Goal: Information Seeking & Learning: Check status

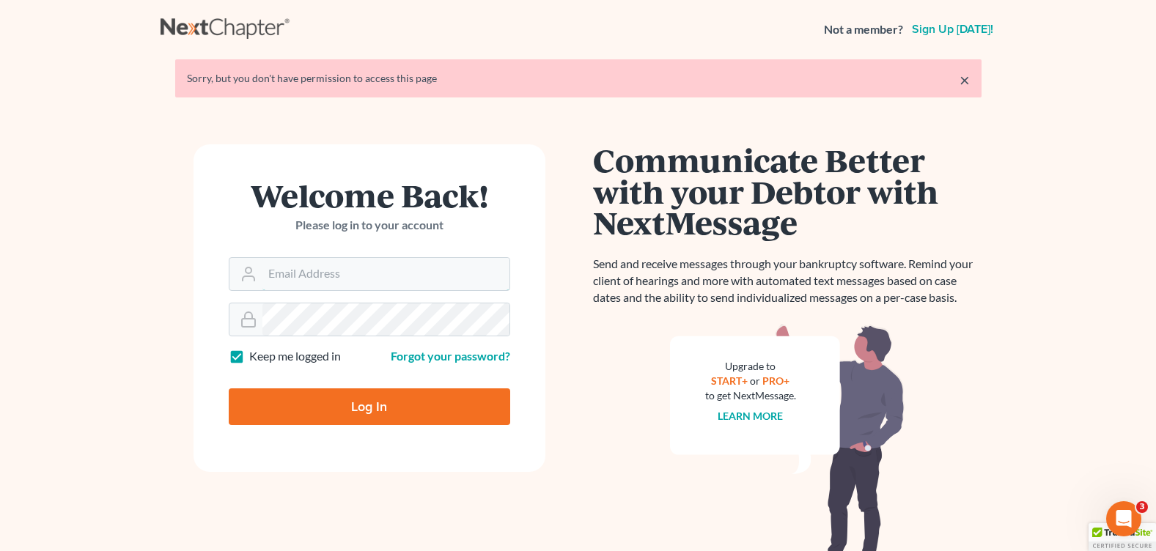
type input "[PERSON_NAME][EMAIL_ADDRESS][DOMAIN_NAME]"
click at [341, 406] on input "Log In" at bounding box center [369, 407] width 281 height 37
type input "Thinking..."
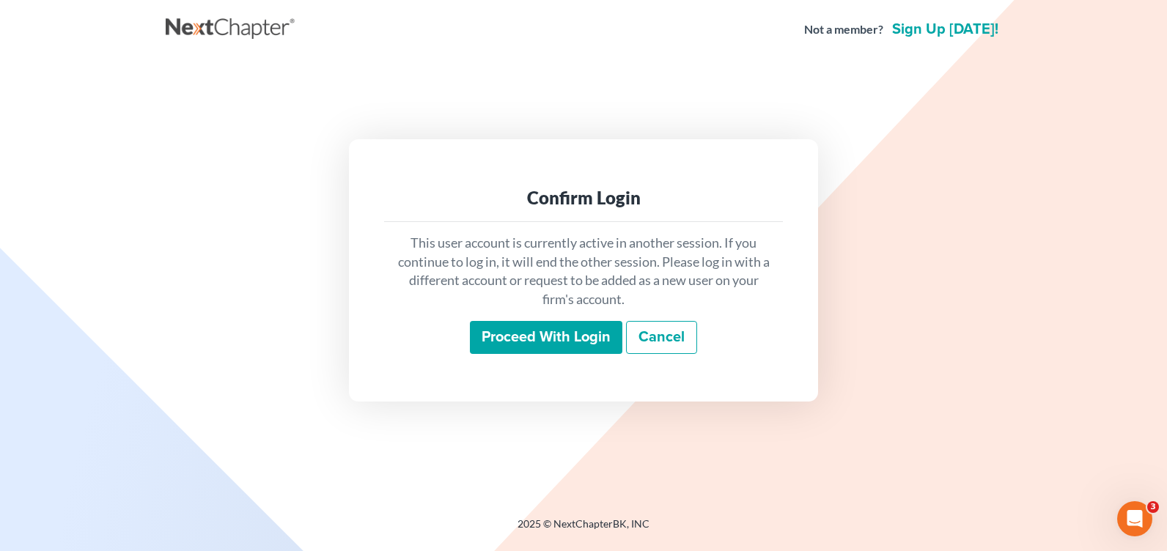
click at [503, 347] on input "Proceed with login" at bounding box center [546, 338] width 152 height 34
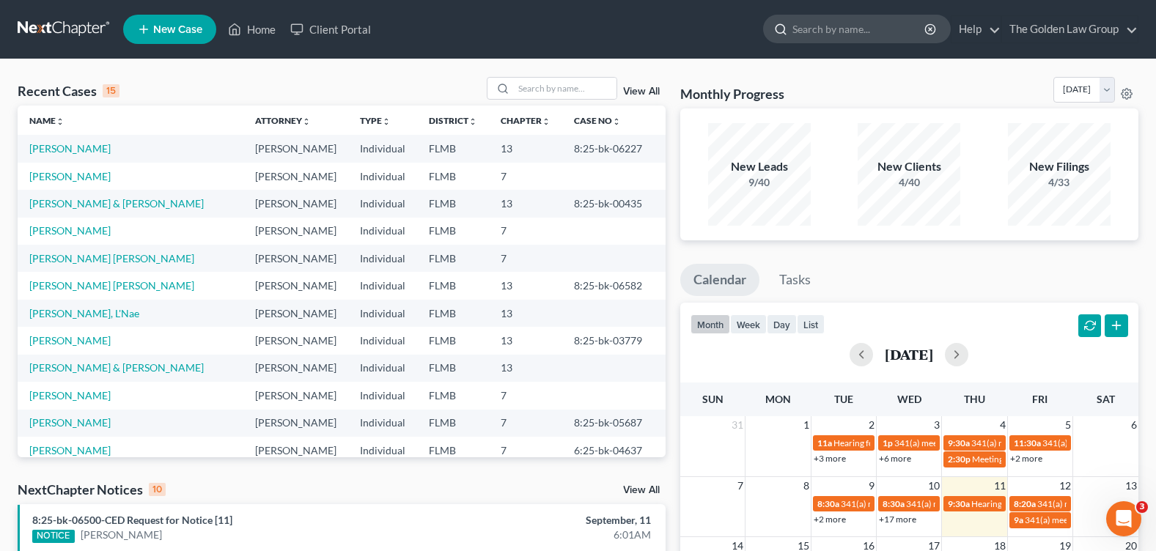
click at [847, 32] on input "search" at bounding box center [859, 28] width 134 height 27
type input "[PERSON_NAME]"
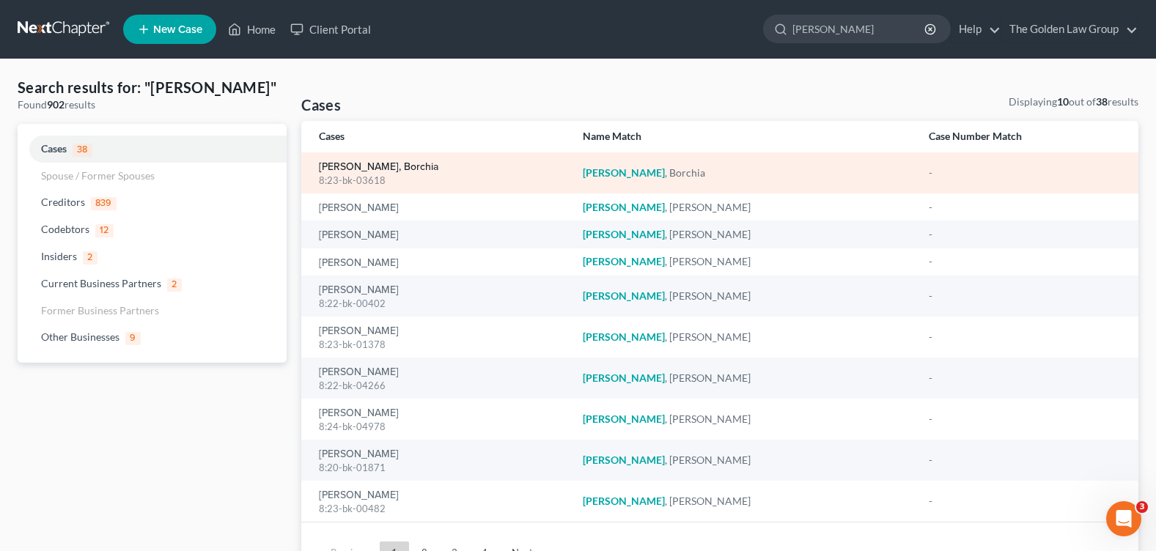
click at [350, 166] on link "[PERSON_NAME], Borchia" at bounding box center [378, 167] width 119 height 10
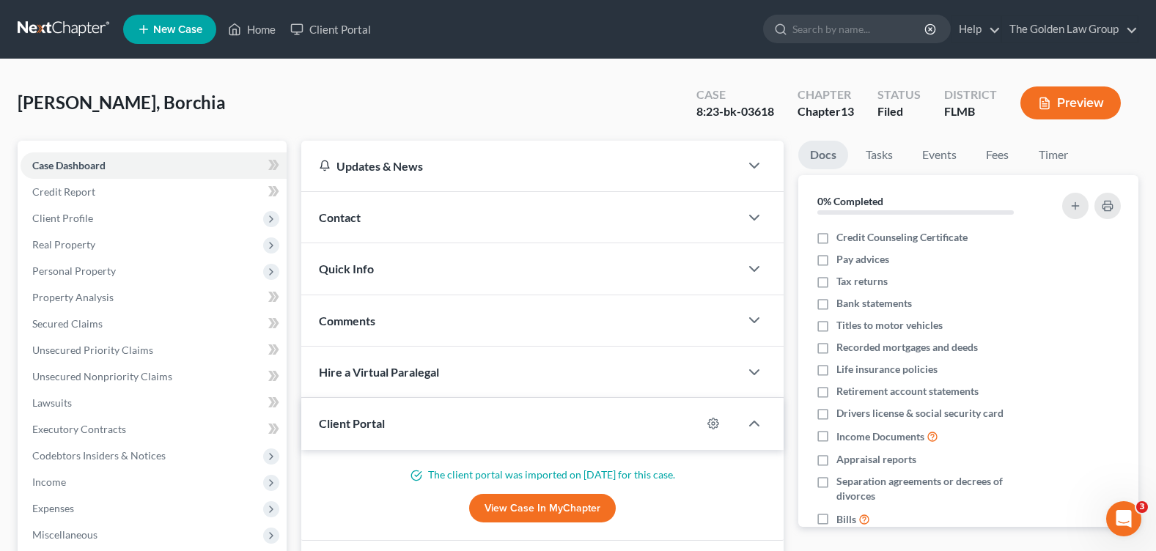
scroll to position [220, 0]
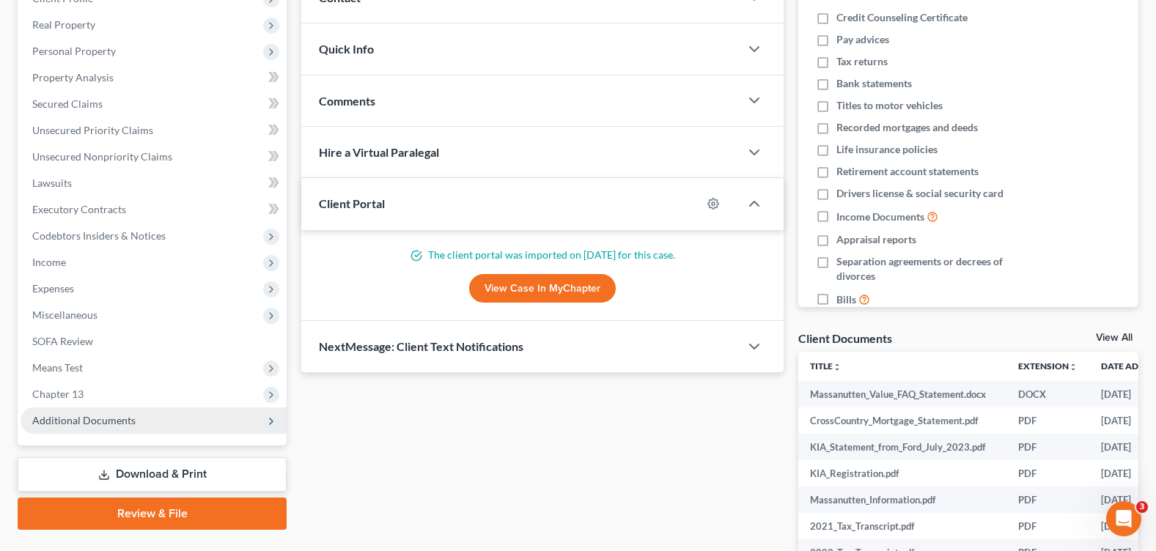
click at [101, 422] on span "Additional Documents" at bounding box center [83, 420] width 103 height 12
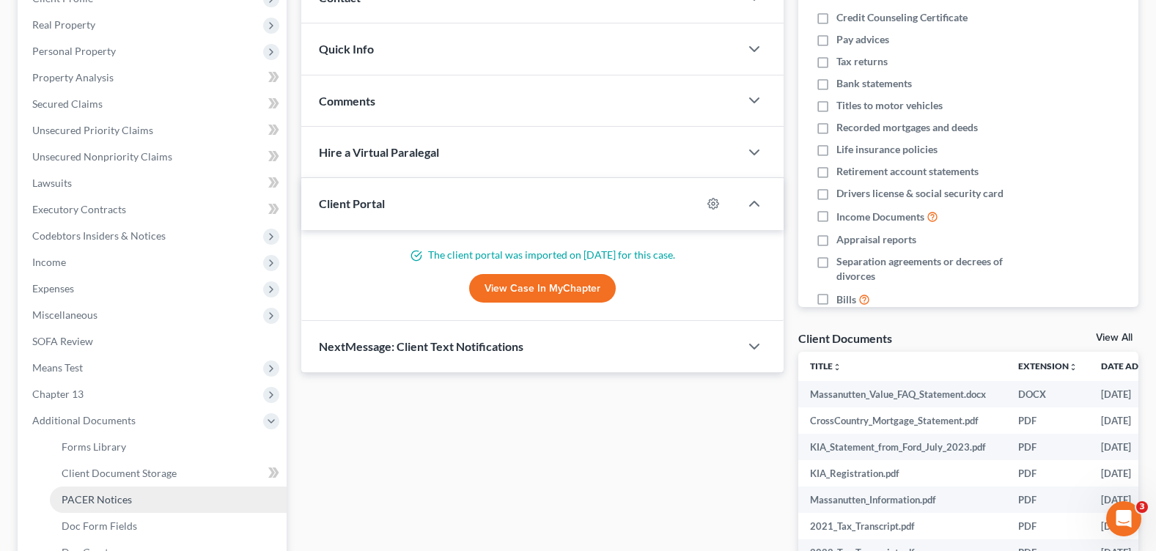
click at [122, 498] on span "PACER Notices" at bounding box center [97, 499] width 70 height 12
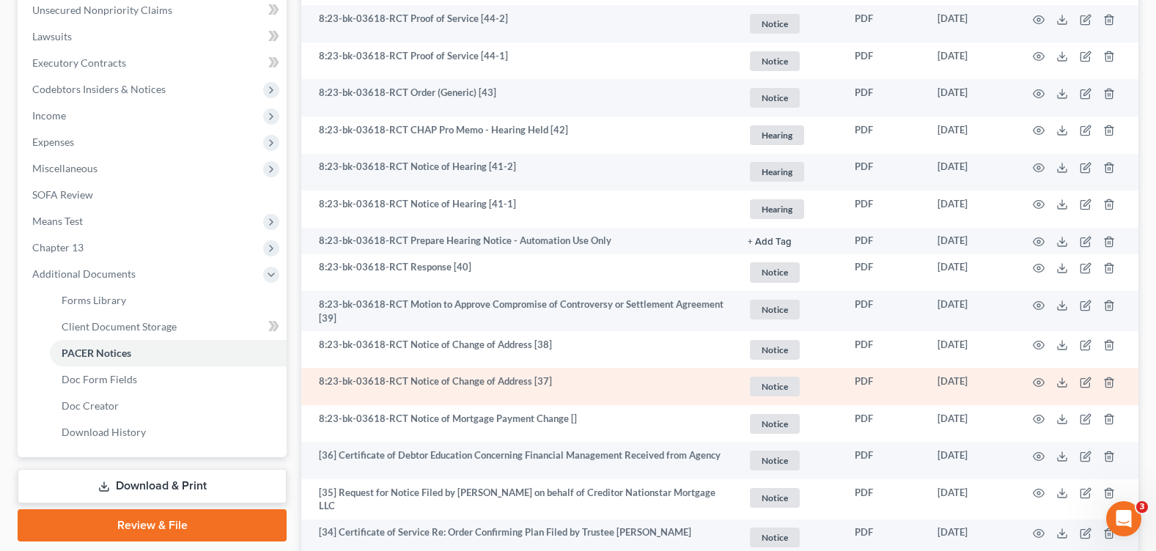
scroll to position [440, 0]
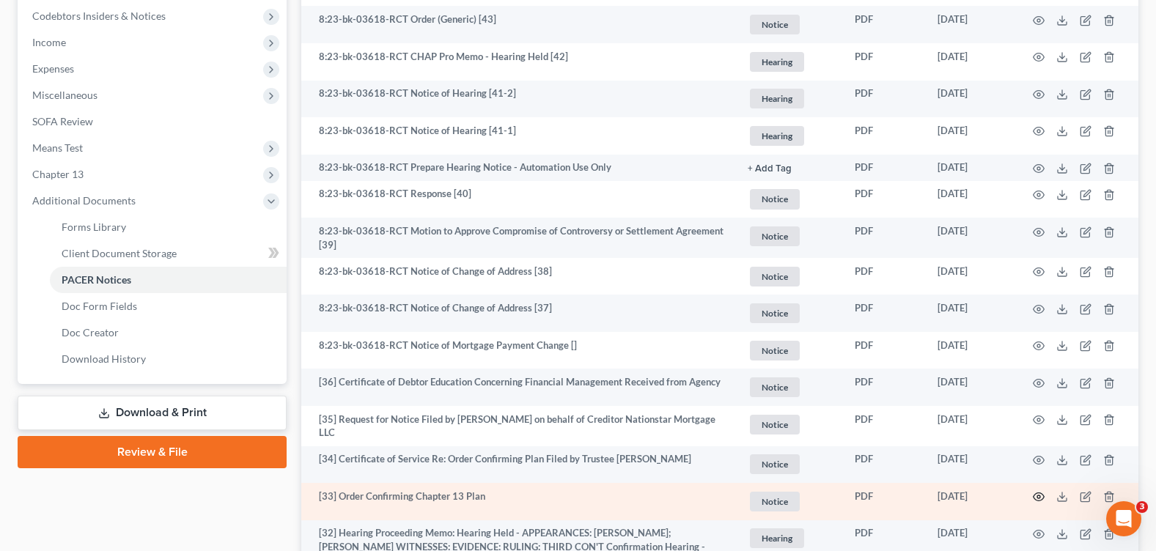
click at [1037, 497] on circle "button" at bounding box center [1038, 497] width 3 height 3
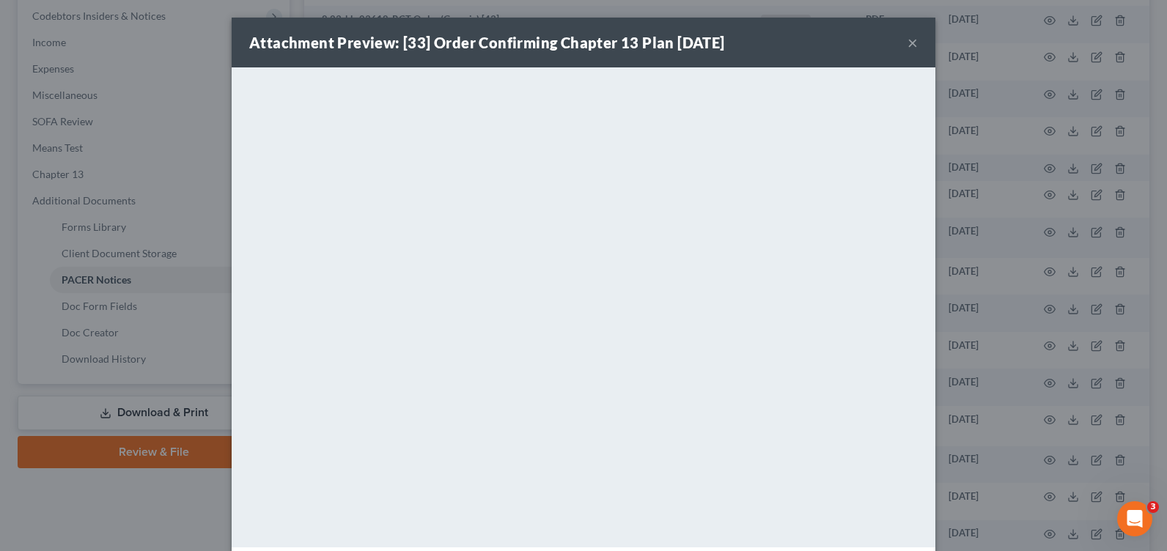
click at [908, 41] on button "×" at bounding box center [913, 43] width 10 height 18
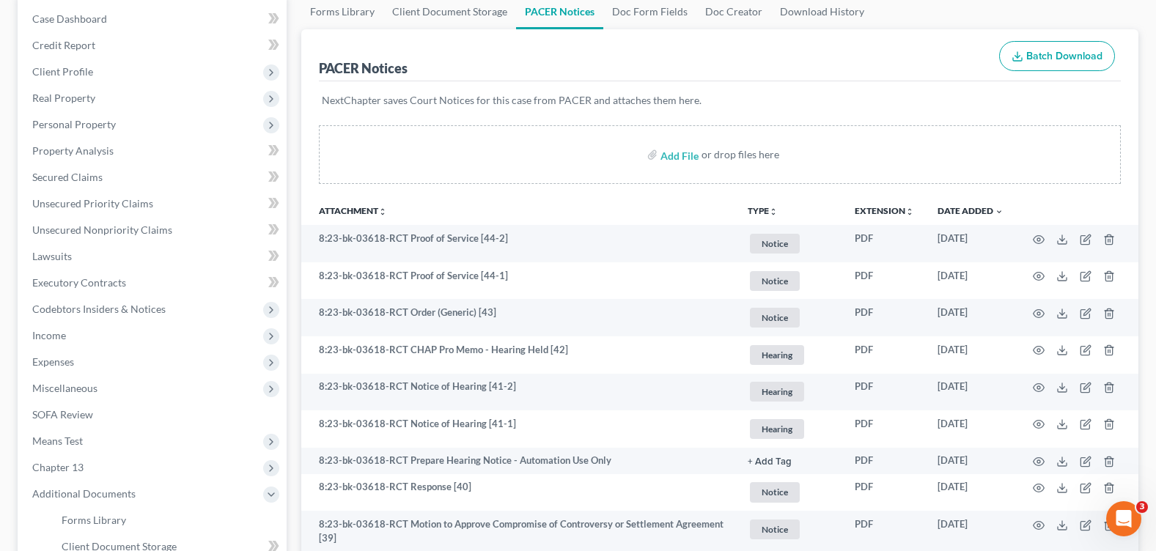
scroll to position [0, 0]
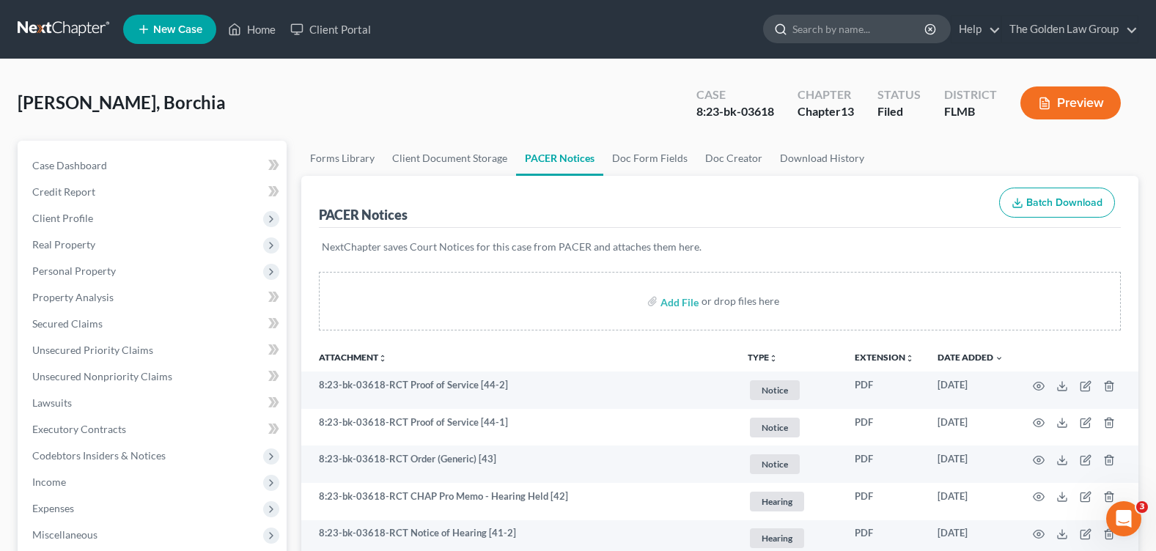
click at [822, 25] on input "search" at bounding box center [859, 28] width 134 height 27
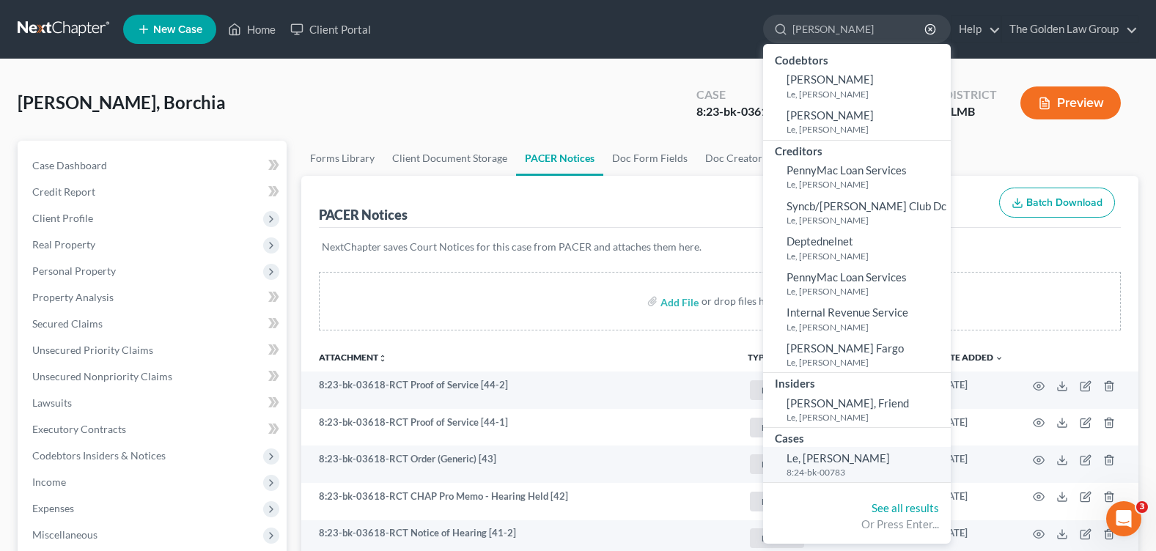
type input "[PERSON_NAME]"
click at [806, 463] on span "Le, [PERSON_NAME]" at bounding box center [838, 458] width 103 height 13
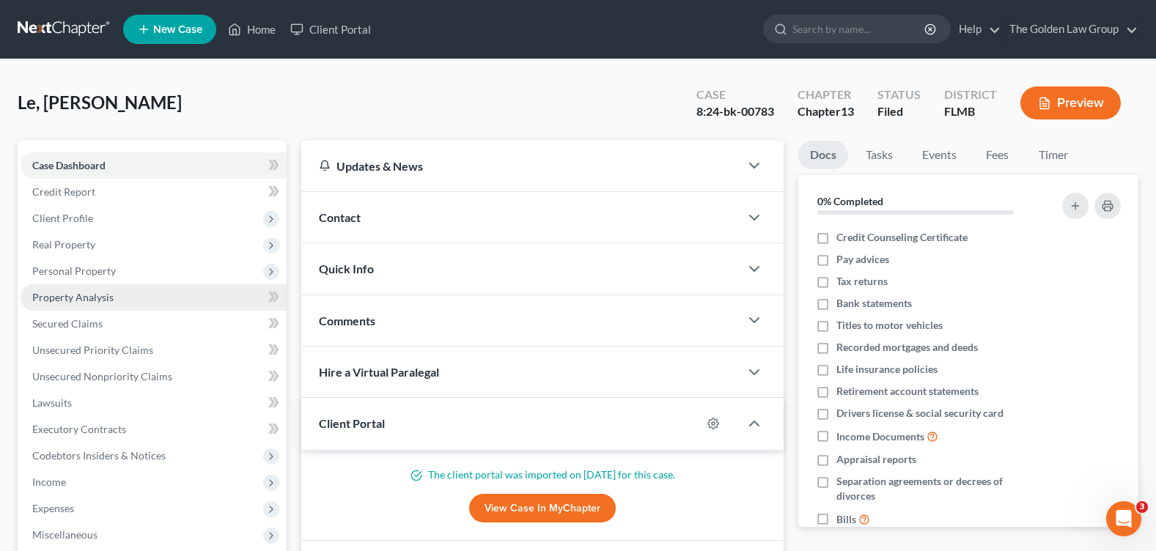
scroll to position [393, 0]
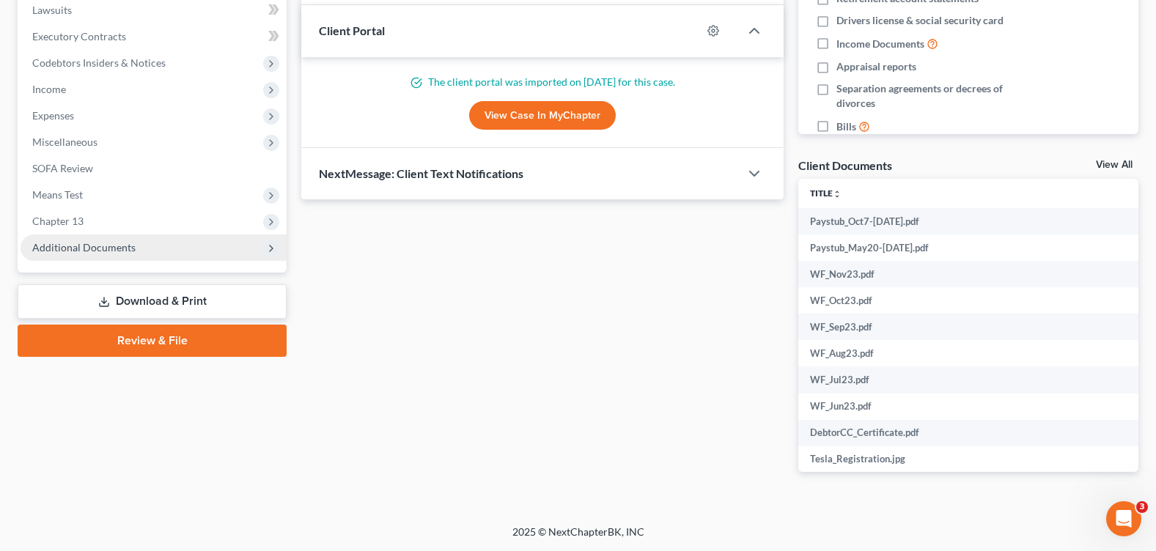
click at [95, 254] on span "Additional Documents" at bounding box center [154, 248] width 266 height 26
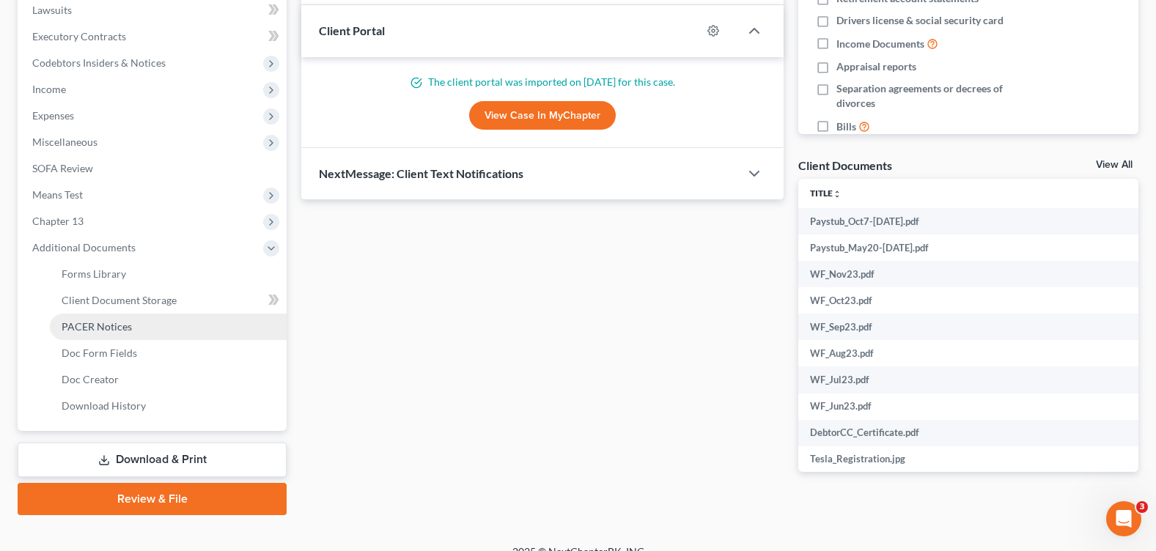
click at [122, 321] on span "PACER Notices" at bounding box center [97, 326] width 70 height 12
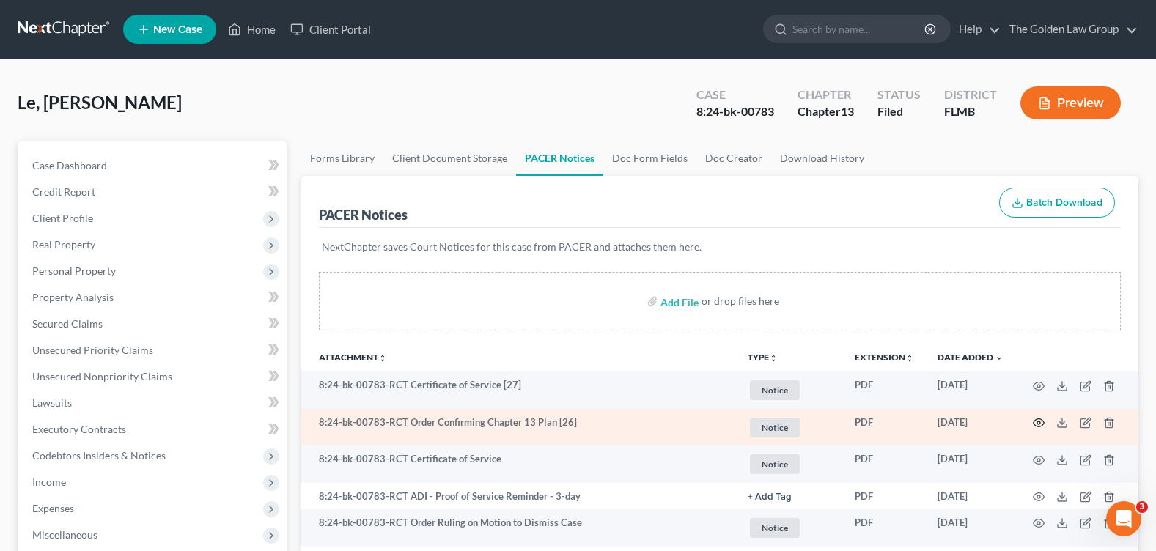
click at [1039, 420] on icon "button" at bounding box center [1039, 423] width 12 height 12
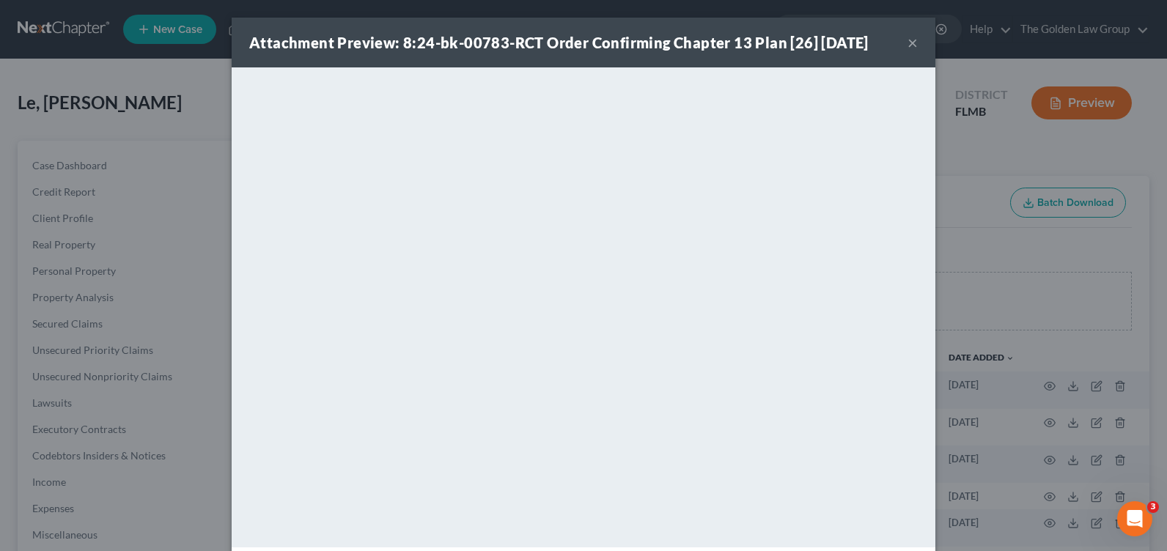
click at [908, 44] on button "×" at bounding box center [913, 43] width 10 height 18
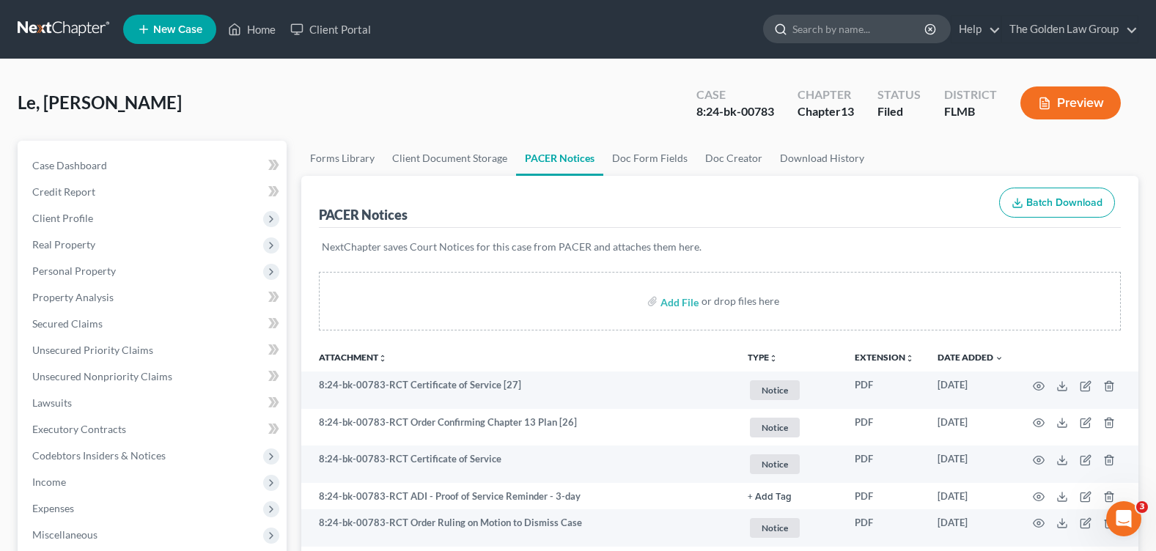
click at [807, 34] on input "search" at bounding box center [859, 28] width 134 height 27
type input "[PERSON_NAME]"
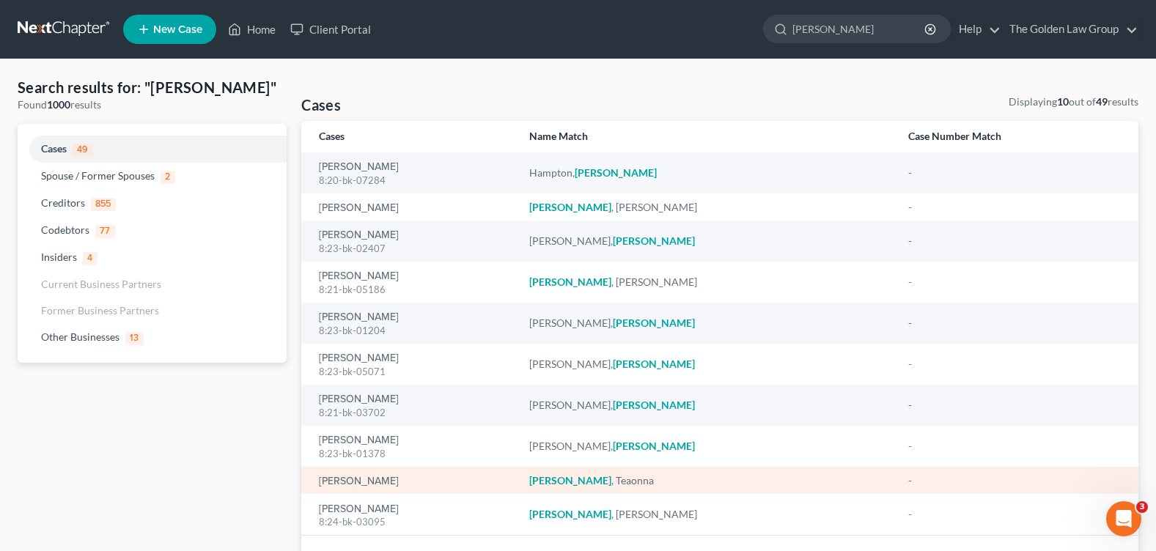
scroll to position [73, 0]
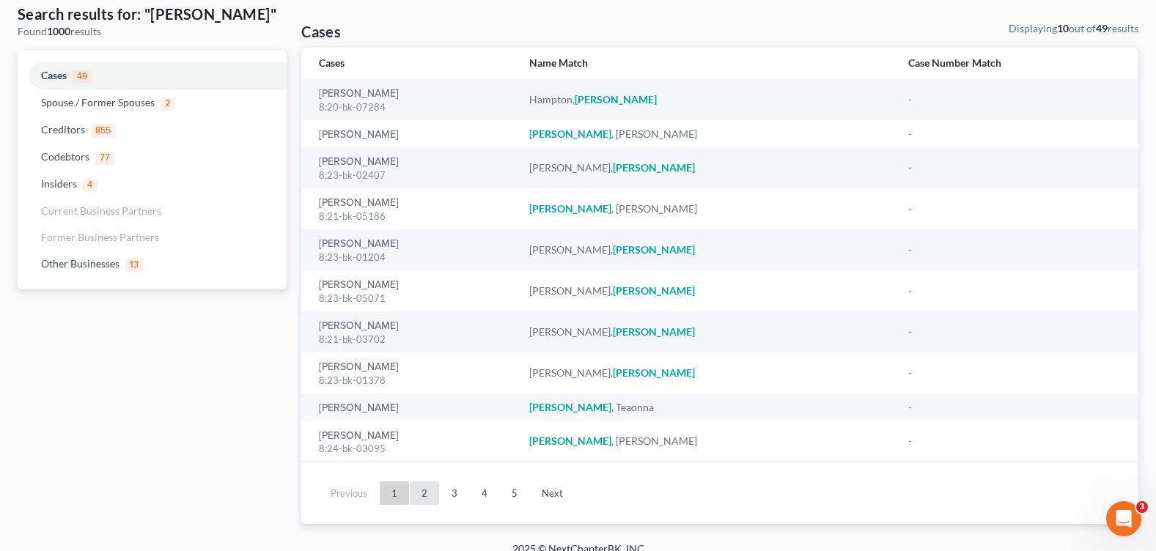
click at [421, 495] on link "2" at bounding box center [424, 493] width 29 height 23
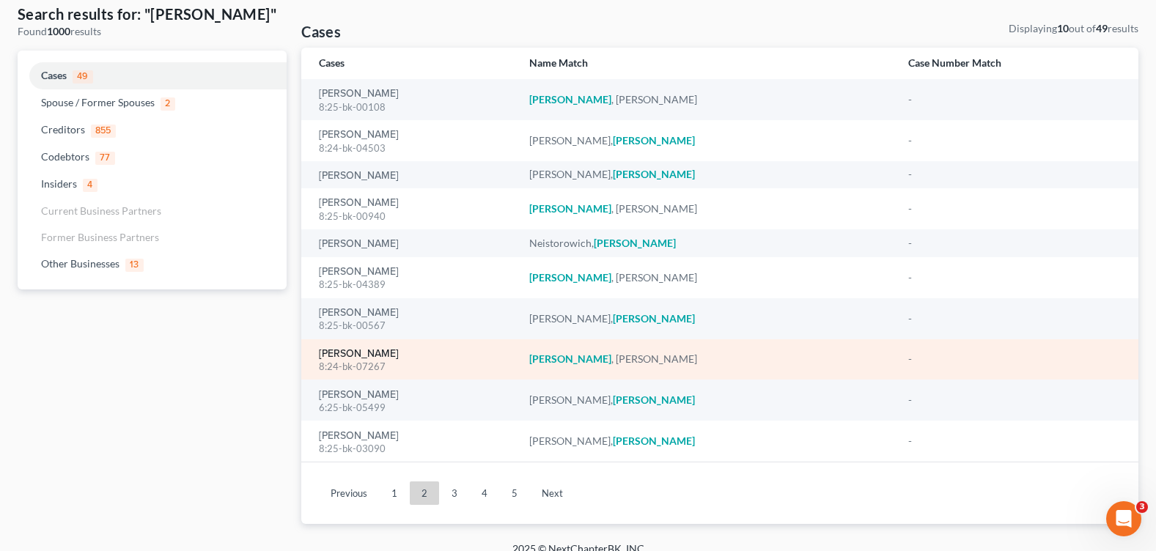
click at [372, 356] on link "[PERSON_NAME]" at bounding box center [359, 354] width 80 height 10
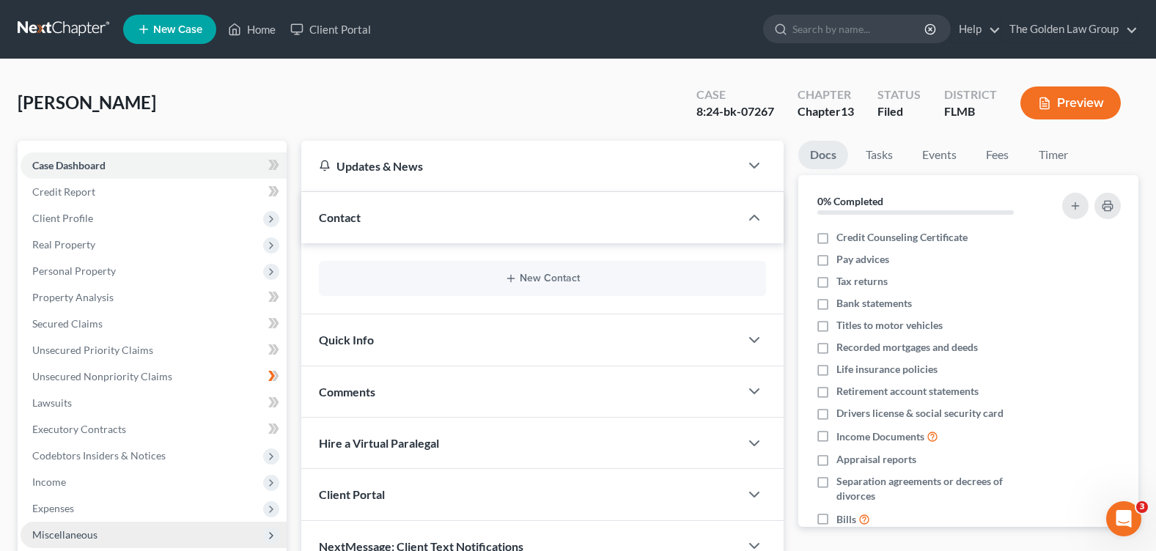
scroll to position [220, 0]
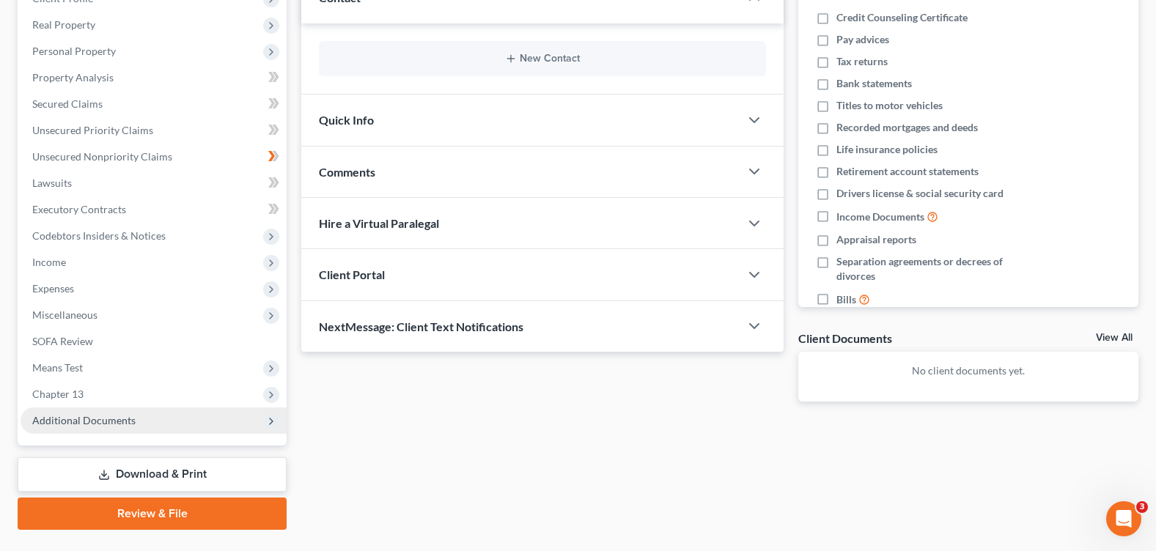
click at [103, 421] on span "Additional Documents" at bounding box center [83, 420] width 103 height 12
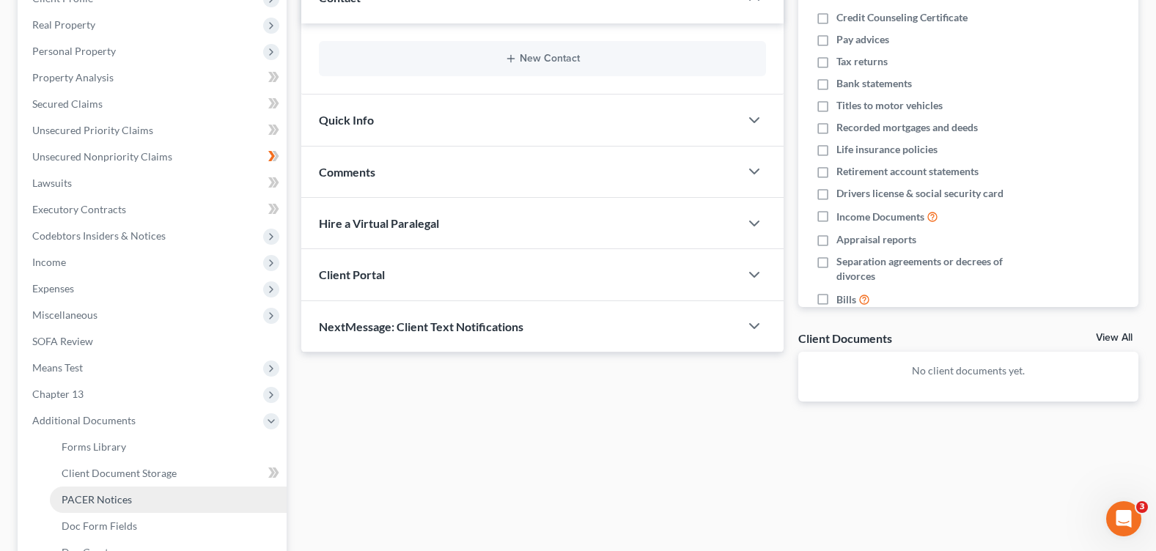
click at [120, 497] on span "PACER Notices" at bounding box center [97, 499] width 70 height 12
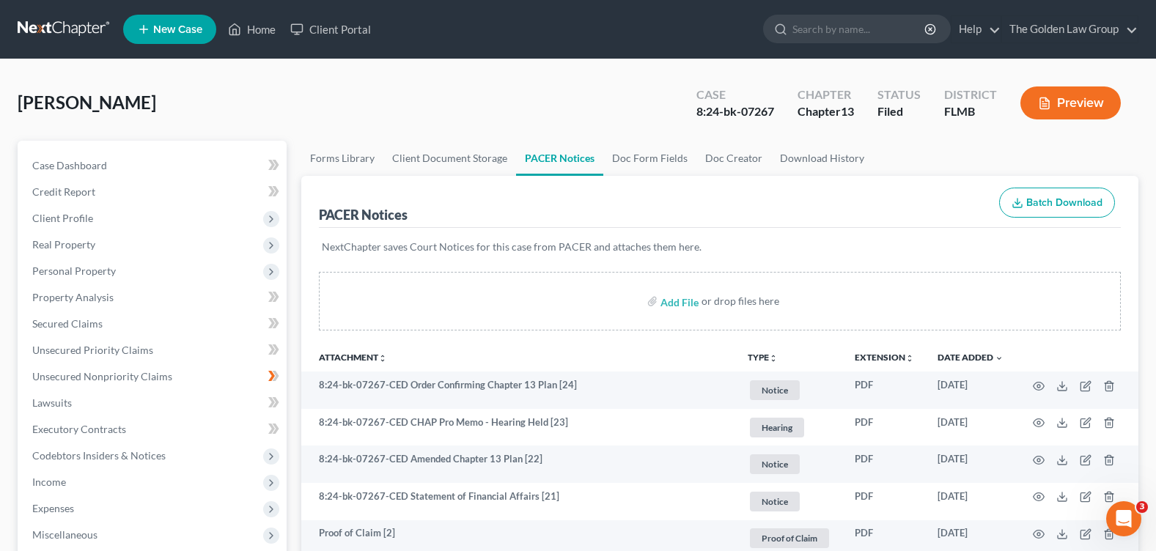
click at [443, 114] on div "[PERSON_NAME] Upgraded Case 8:24-bk-07267 Chapter Chapter 13 Status Filed Distr…" at bounding box center [578, 109] width 1121 height 64
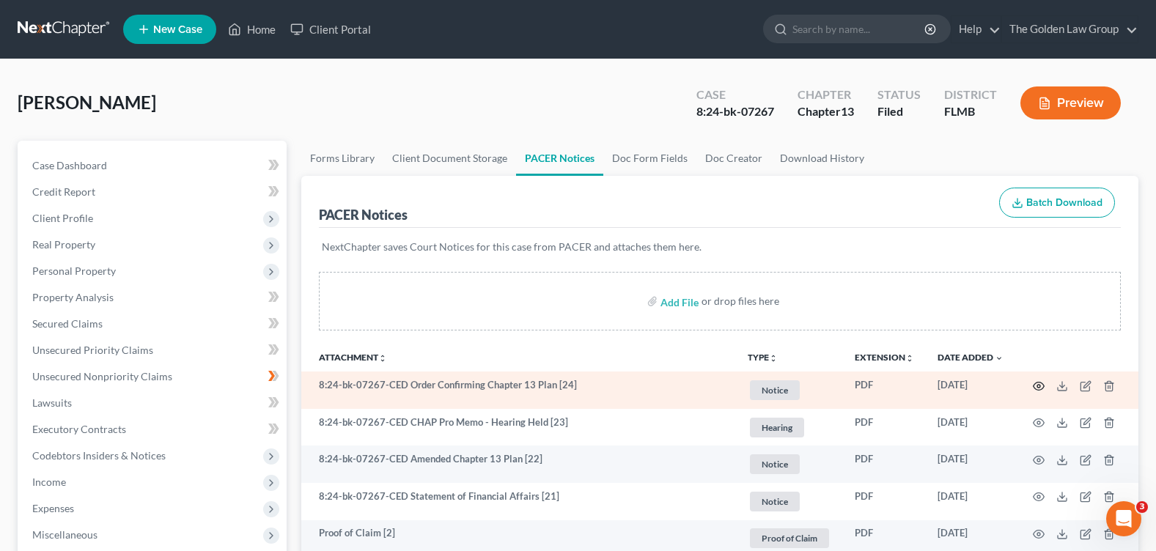
click at [1037, 390] on icon "button" at bounding box center [1039, 386] width 11 height 8
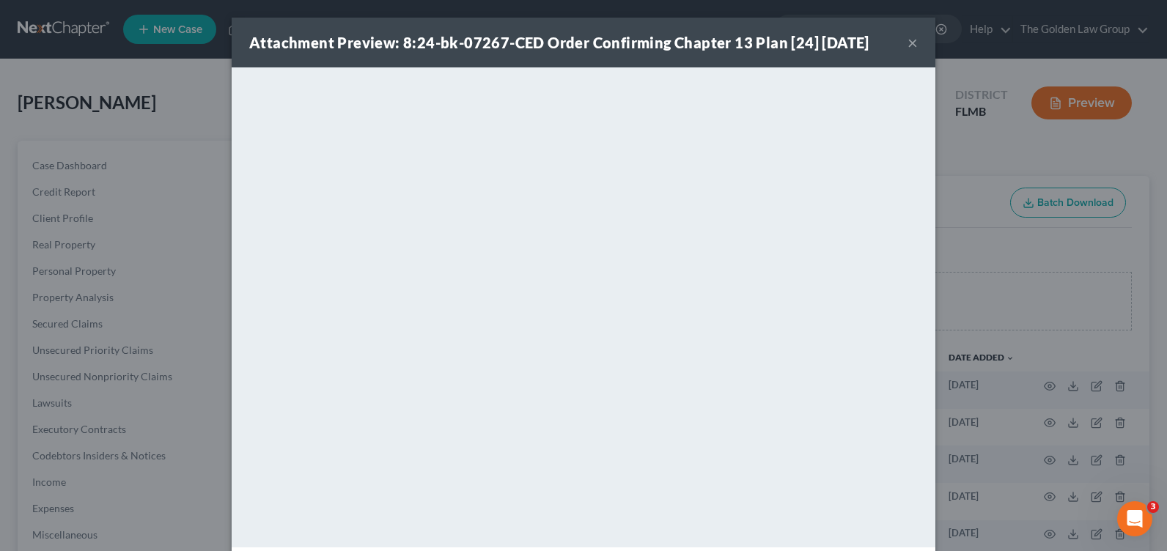
drag, startPoint x: 905, startPoint y: 44, endPoint x: 850, endPoint y: 106, distance: 82.5
click at [908, 44] on button "×" at bounding box center [913, 43] width 10 height 18
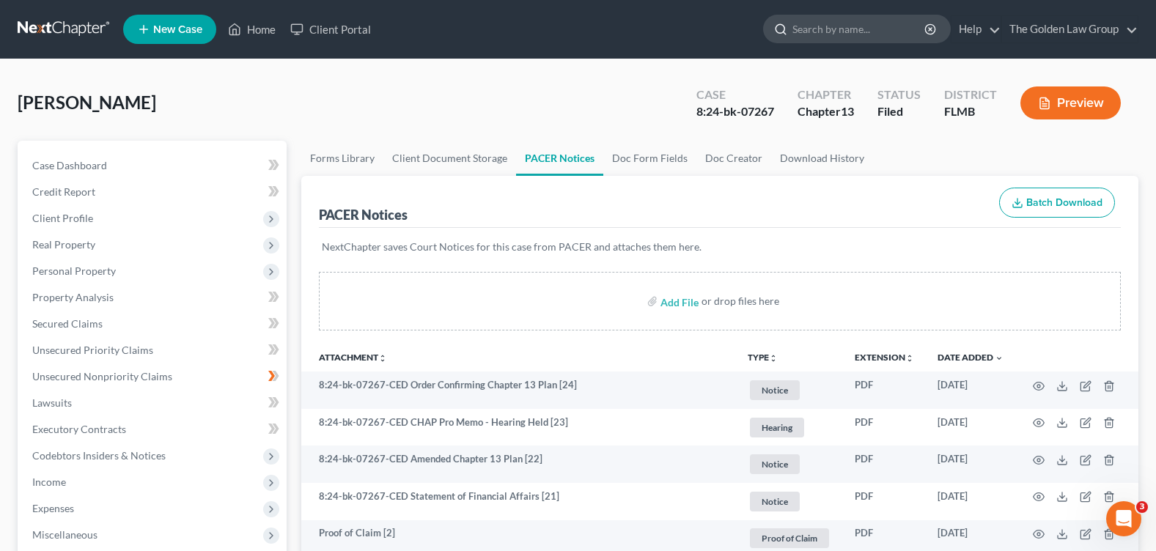
click at [845, 42] on input "search" at bounding box center [859, 28] width 134 height 27
type input "[PERSON_NAME]"
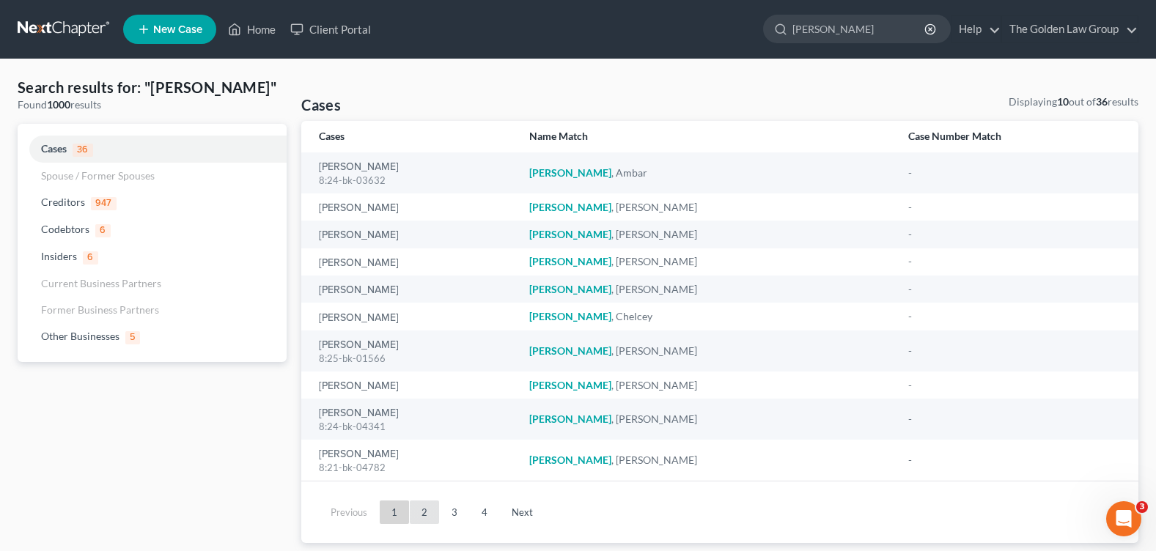
click at [427, 512] on link "2" at bounding box center [424, 512] width 29 height 23
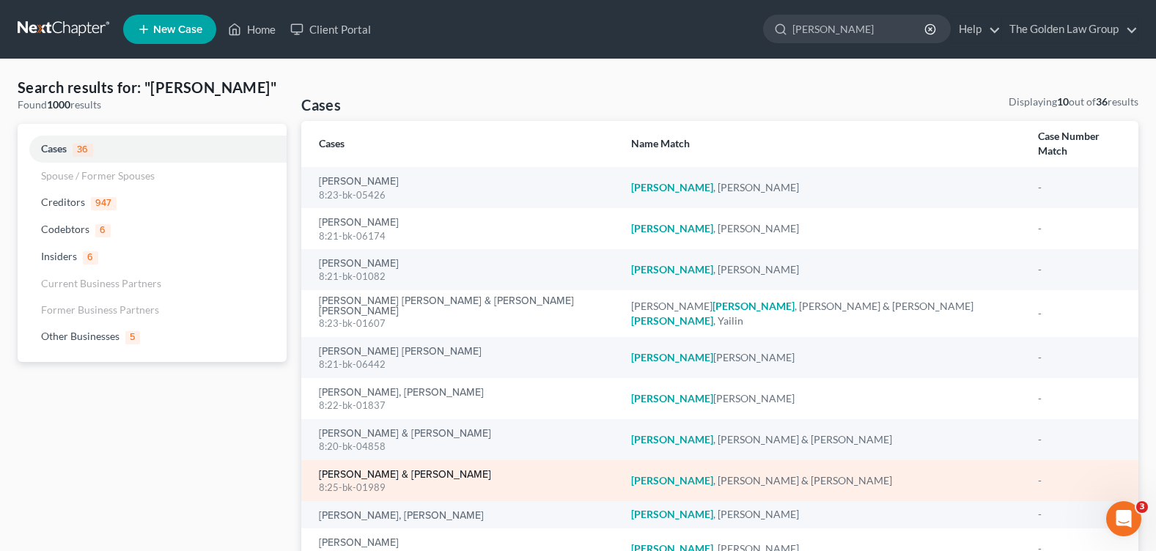
click at [421, 470] on link "[PERSON_NAME] & [PERSON_NAME]" at bounding box center [405, 475] width 172 height 10
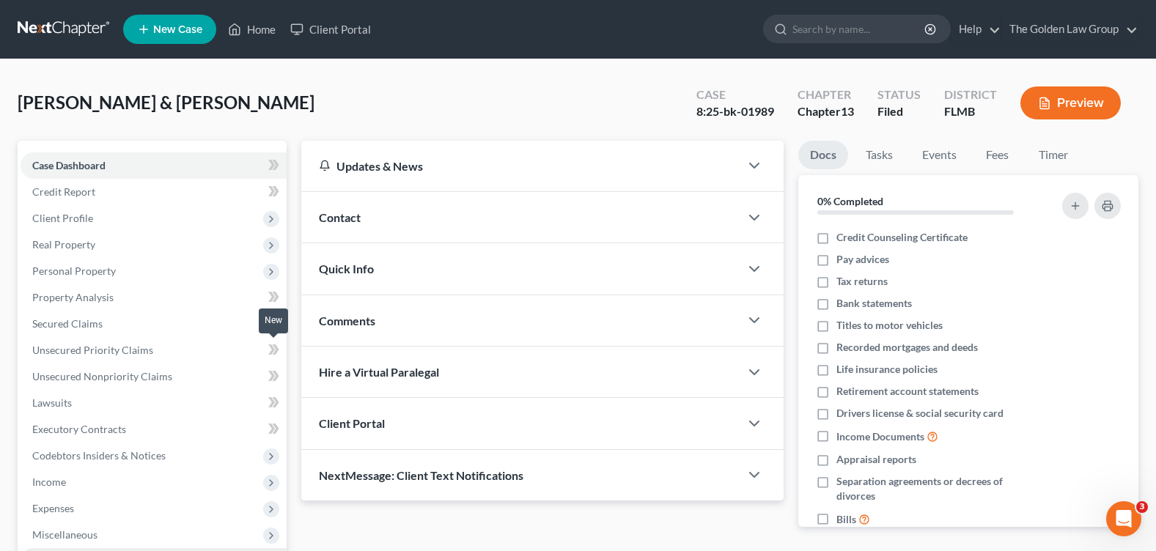
scroll to position [147, 0]
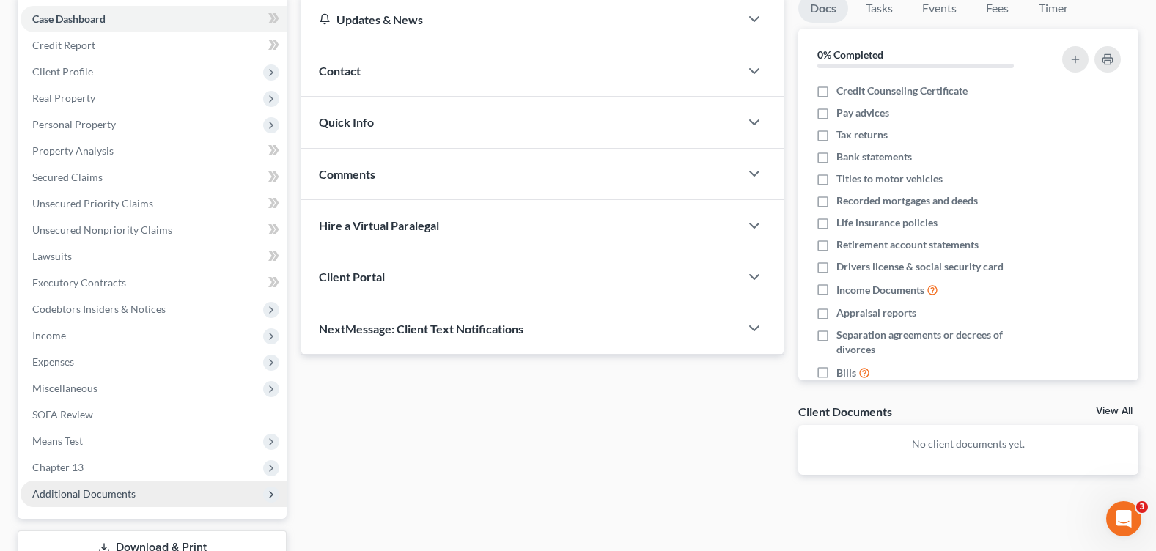
click at [82, 497] on span "Additional Documents" at bounding box center [83, 493] width 103 height 12
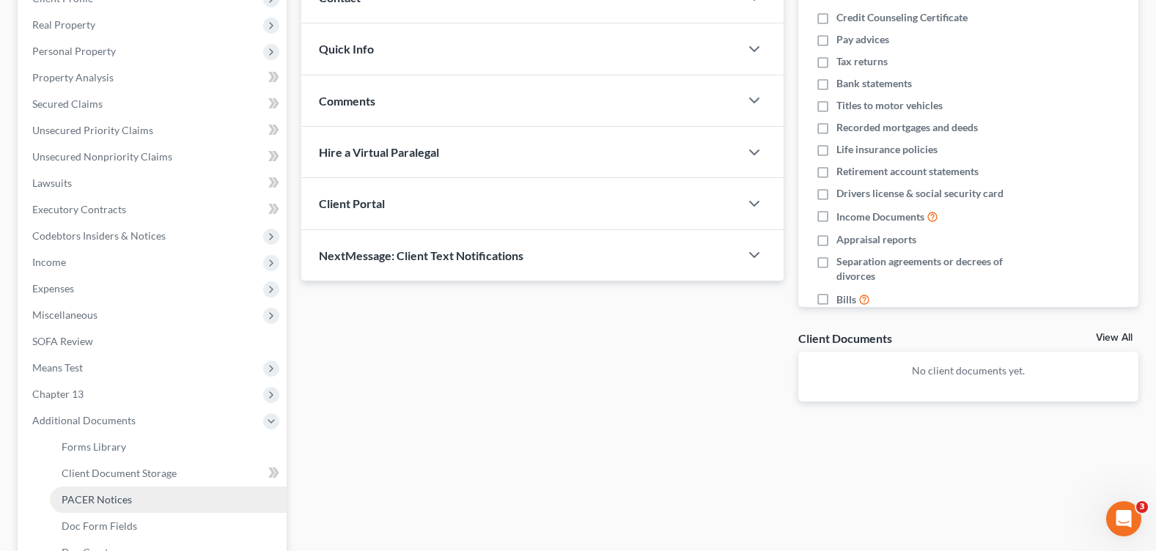
click at [96, 495] on span "PACER Notices" at bounding box center [97, 499] width 70 height 12
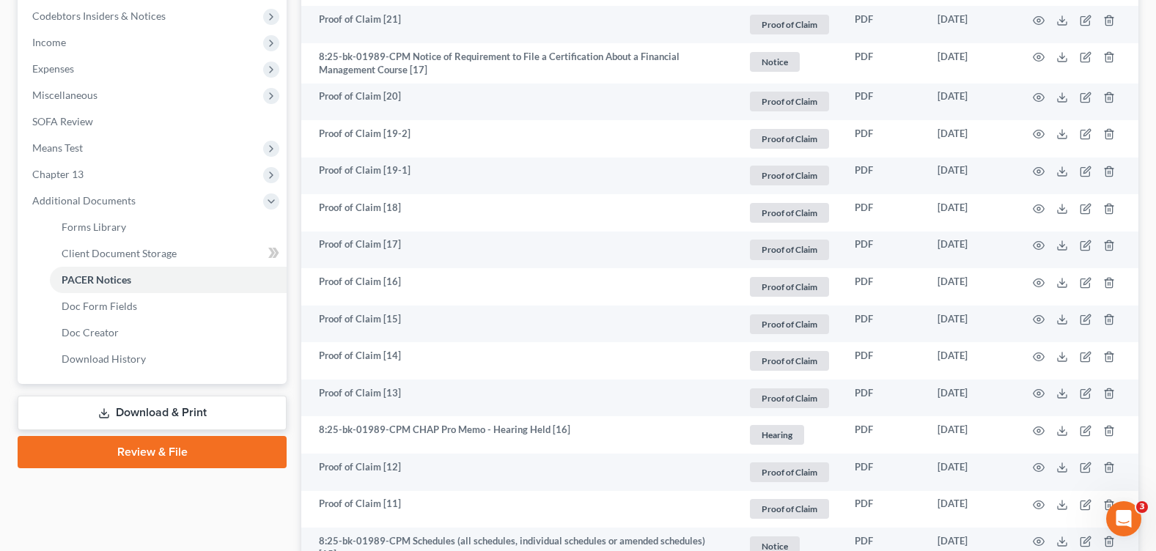
scroll to position [586, 0]
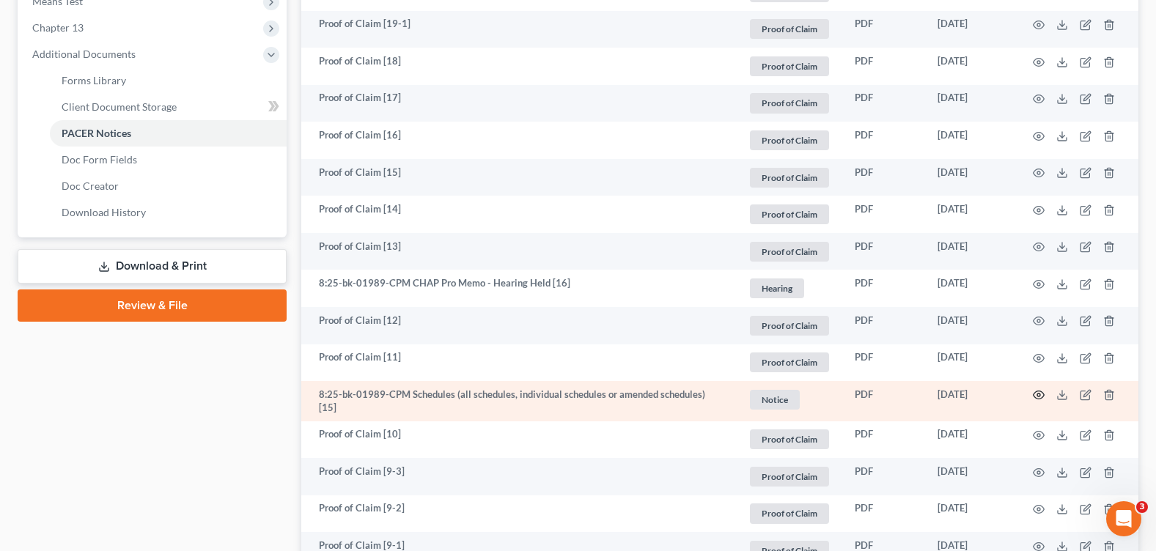
click at [1038, 394] on circle "button" at bounding box center [1038, 395] width 3 height 3
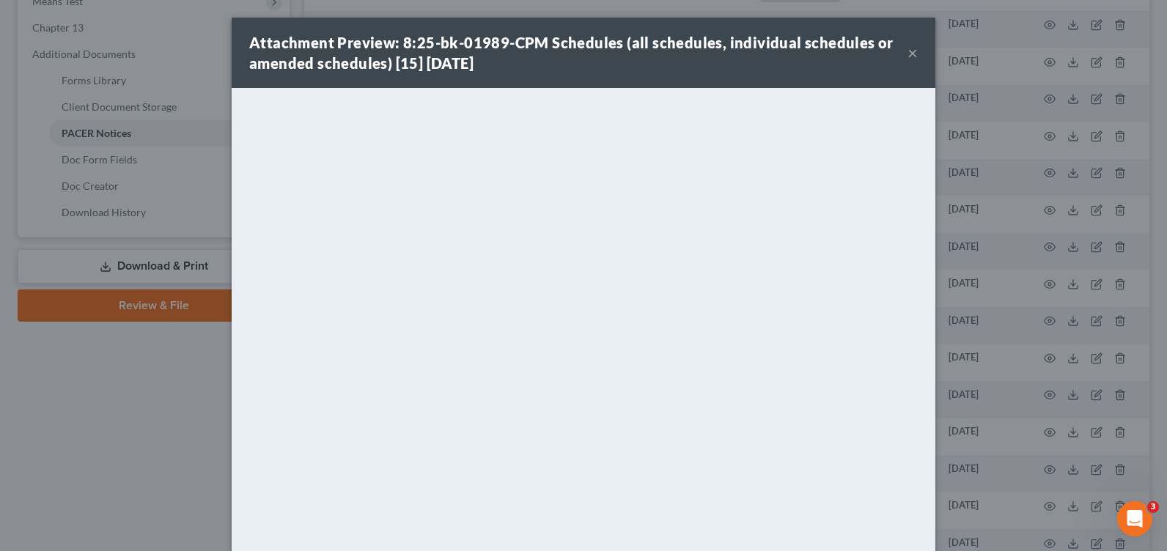
click at [908, 50] on button "×" at bounding box center [913, 53] width 10 height 18
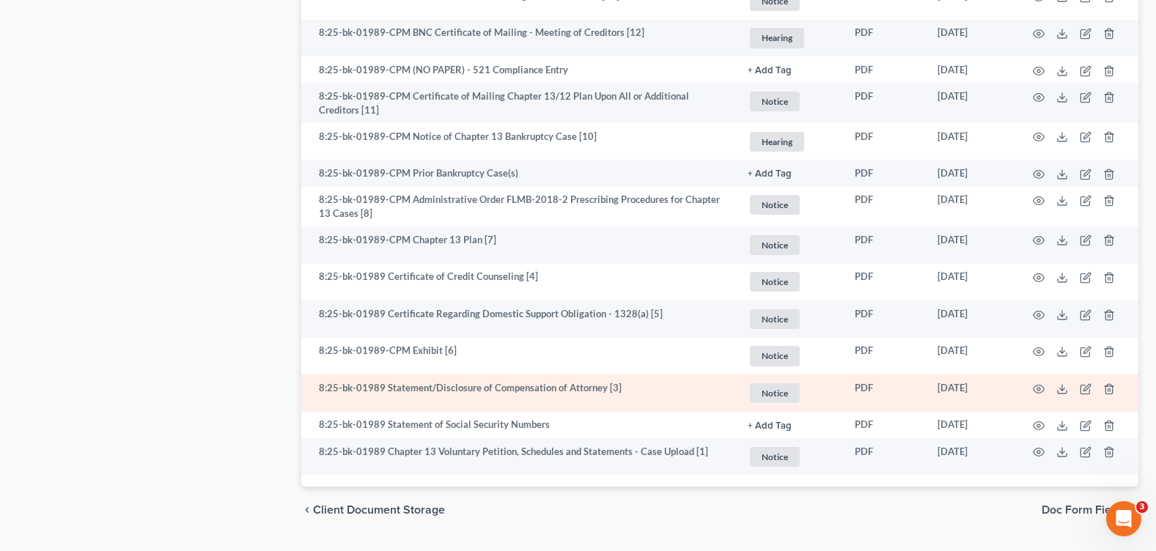
scroll to position [1865, 0]
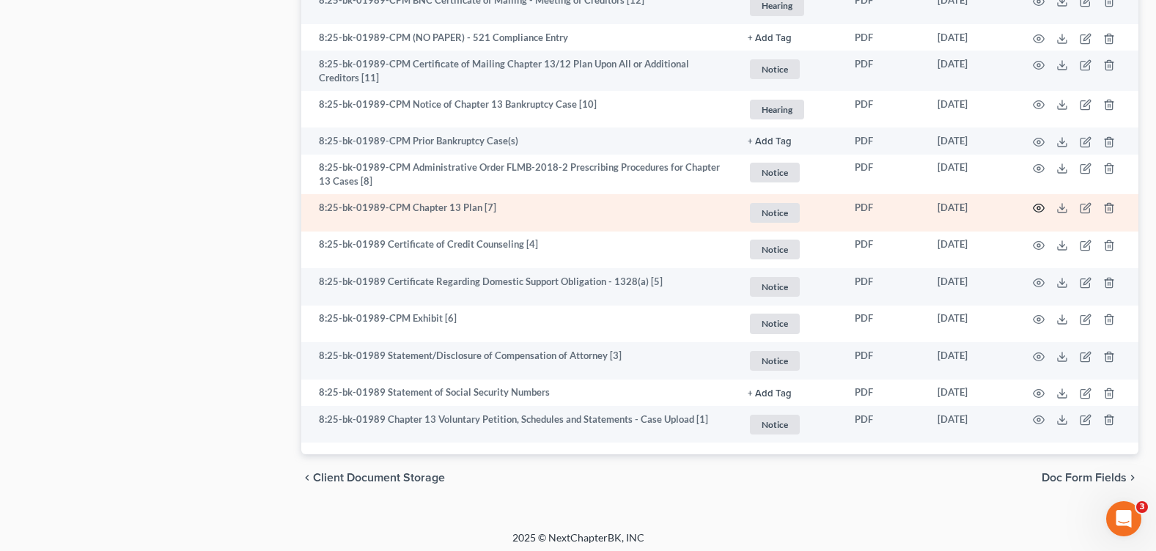
click at [1039, 202] on icon "button" at bounding box center [1039, 208] width 12 height 12
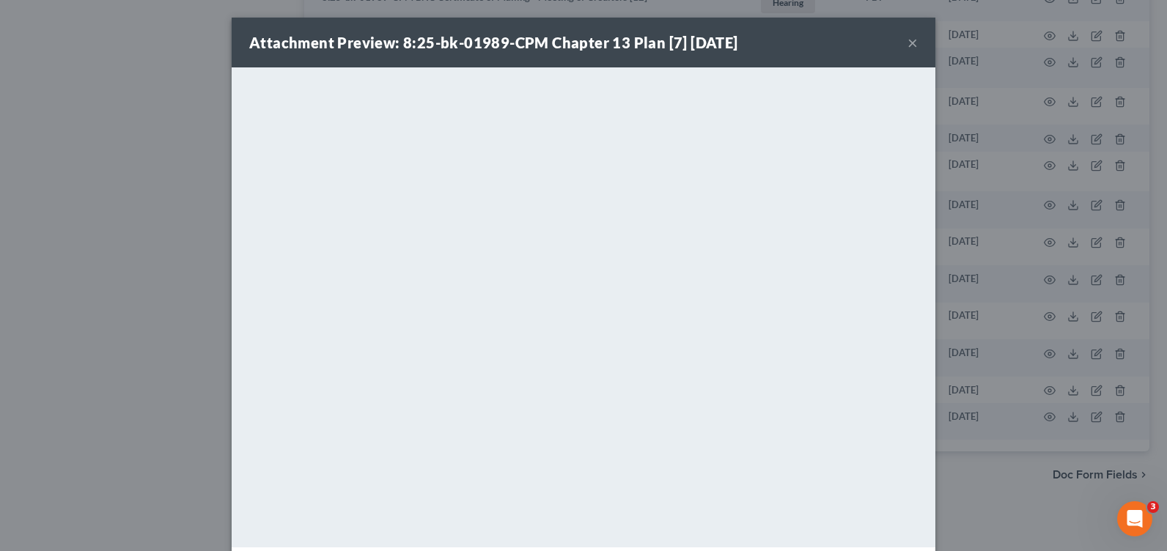
click at [908, 40] on button "×" at bounding box center [913, 43] width 10 height 18
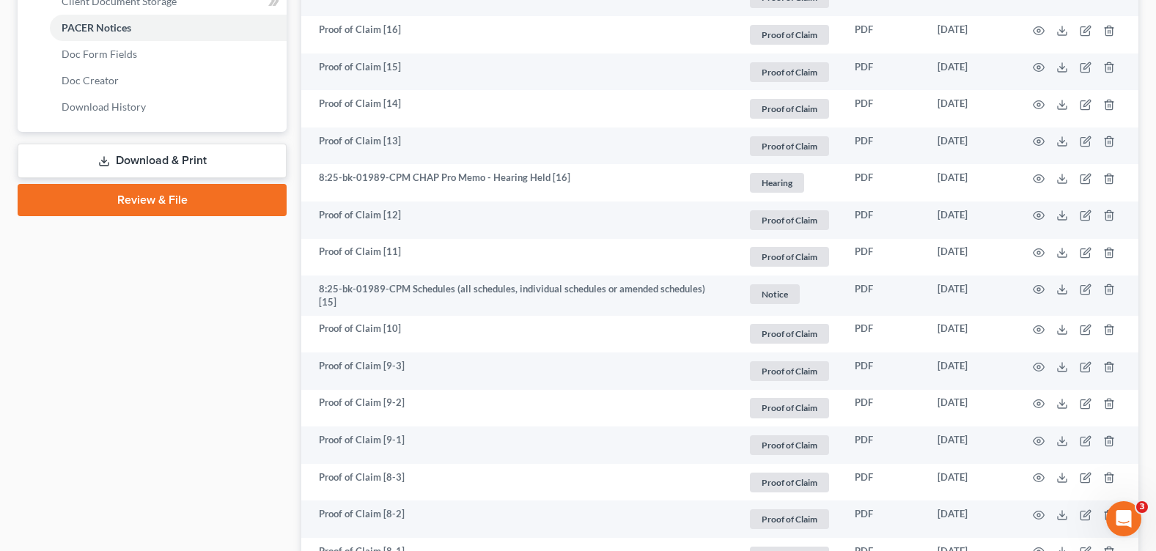
scroll to position [325, 0]
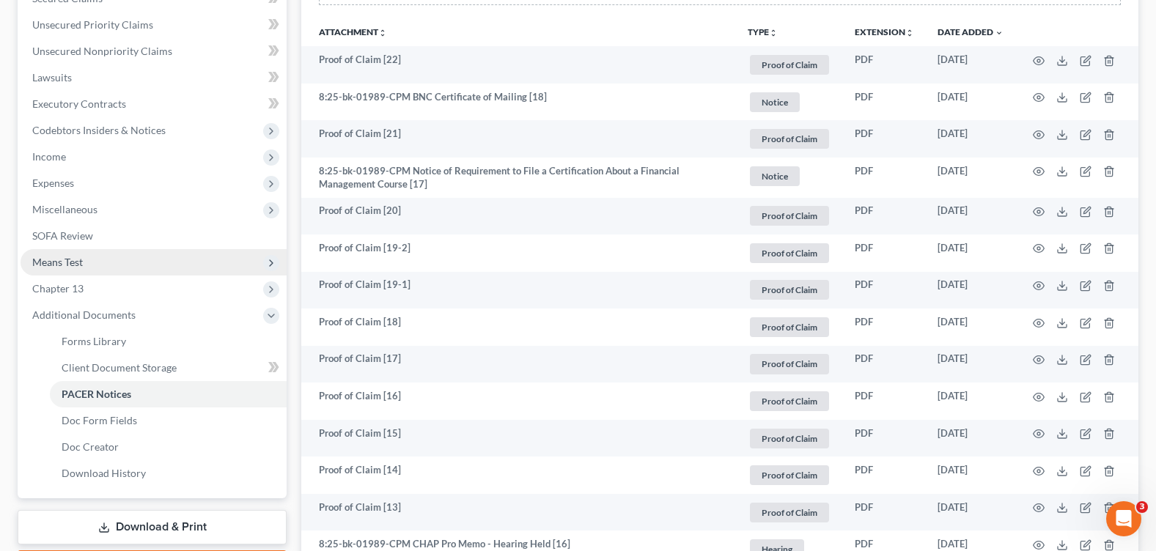
click at [106, 257] on span "Means Test" at bounding box center [154, 262] width 266 height 26
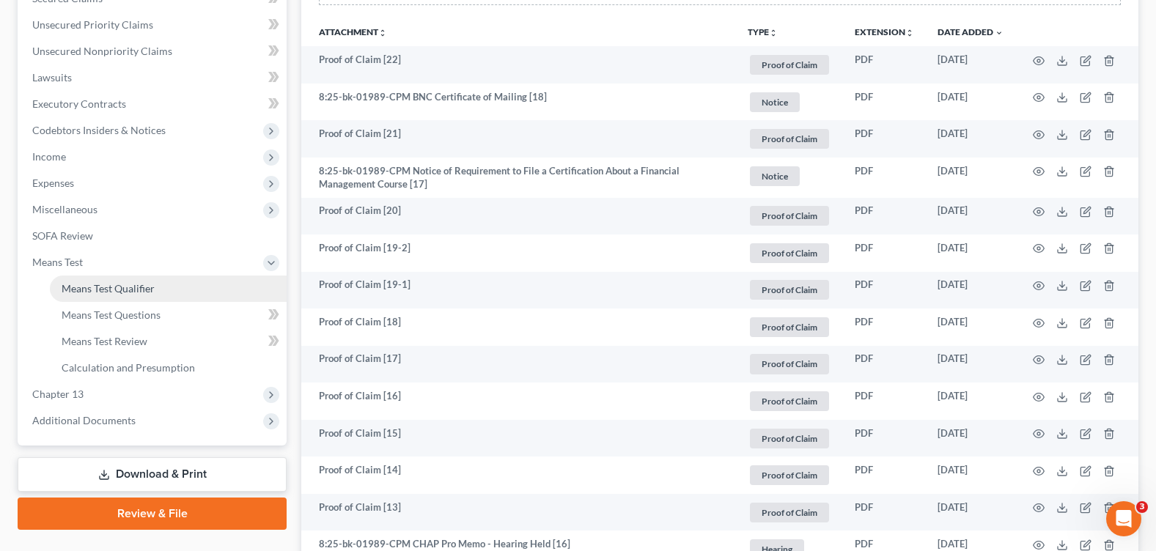
click at [136, 285] on span "Means Test Qualifier" at bounding box center [108, 288] width 93 height 12
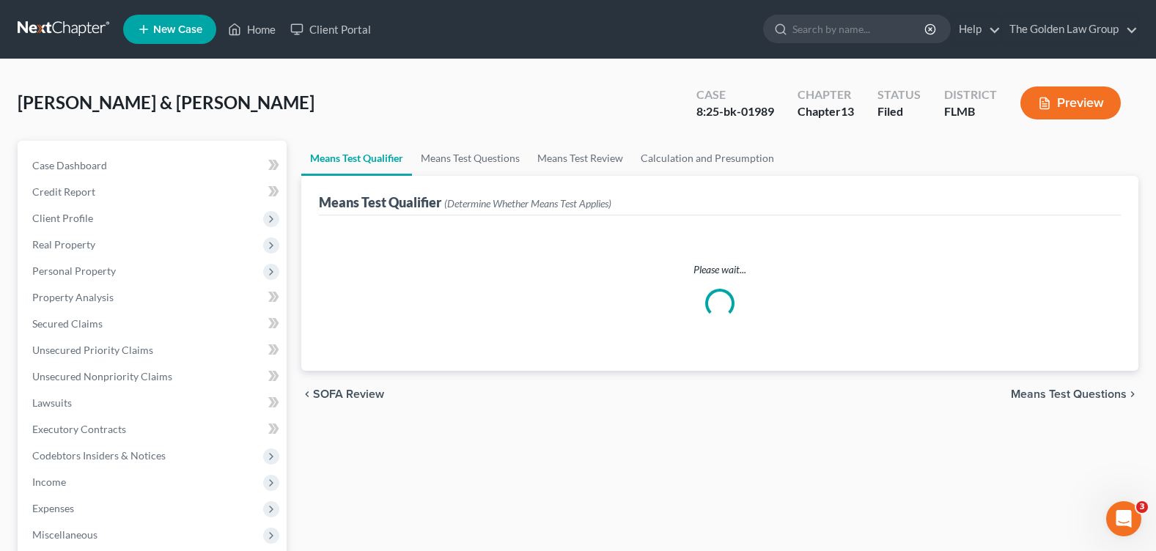
click at [567, 84] on div "[PERSON_NAME] & [PERSON_NAME] Upgraded Case 8:25-bk-01989 Chapter Chapter 13 St…" at bounding box center [578, 109] width 1121 height 64
